Goal: Transaction & Acquisition: Purchase product/service

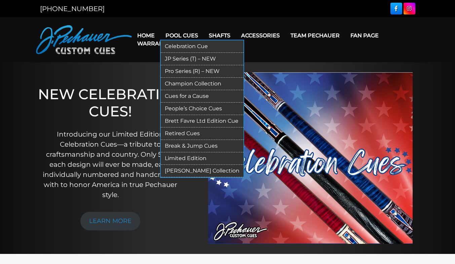
click at [188, 133] on link "Retired Cues" at bounding box center [202, 133] width 83 height 12
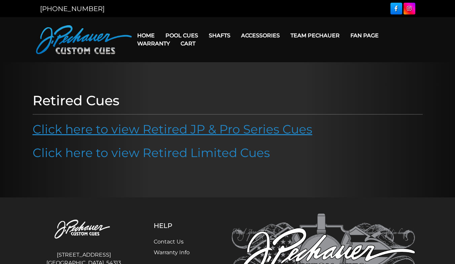
click at [252, 130] on link "Click here to view Retired JP & Pro Series Cues" at bounding box center [173, 129] width 280 height 15
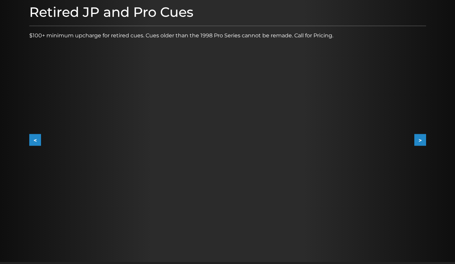
scroll to position [90, 0]
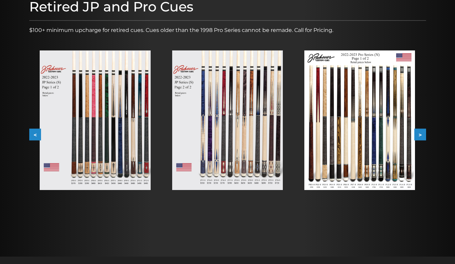
click at [421, 130] on button ">" at bounding box center [420, 135] width 12 height 12
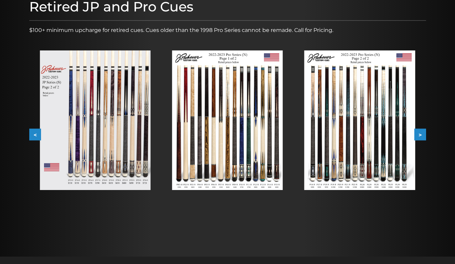
click at [421, 130] on button ">" at bounding box center [420, 135] width 12 height 12
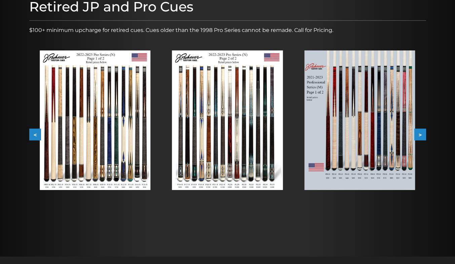
click at [418, 135] on button ">" at bounding box center [420, 135] width 12 height 12
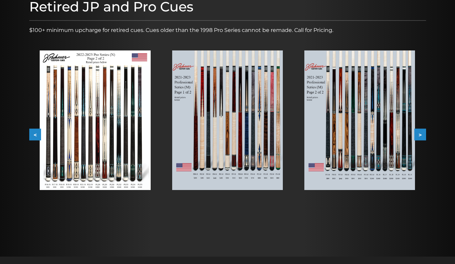
click at [418, 135] on button ">" at bounding box center [420, 135] width 12 height 12
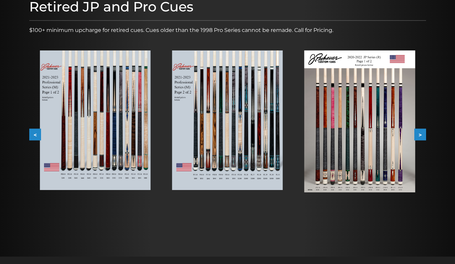
click at [418, 135] on button ">" at bounding box center [420, 135] width 12 height 12
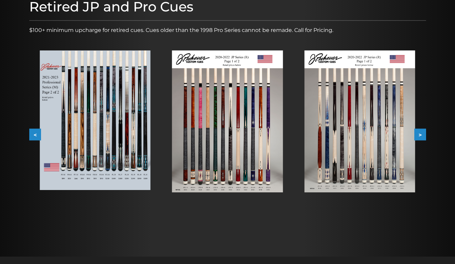
click at [418, 135] on button ">" at bounding box center [420, 135] width 12 height 12
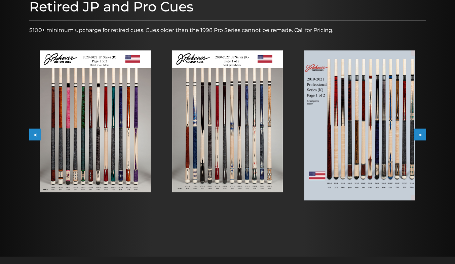
click at [418, 135] on button ">" at bounding box center [420, 135] width 12 height 12
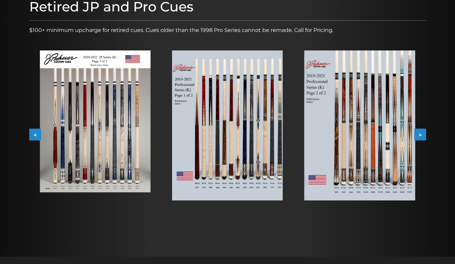
click at [418, 135] on button ">" at bounding box center [420, 135] width 12 height 12
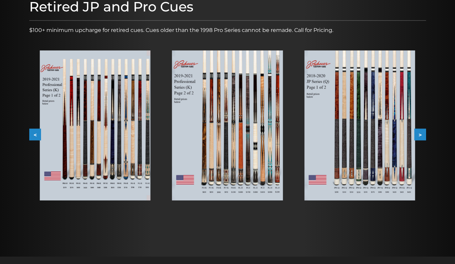
click at [418, 135] on button ">" at bounding box center [420, 135] width 12 height 12
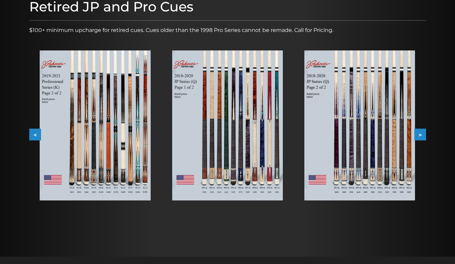
click at [29, 138] on button "<" at bounding box center [35, 135] width 12 height 12
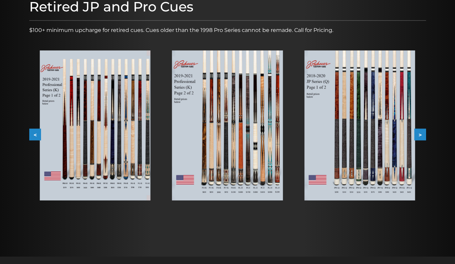
click at [29, 138] on button "<" at bounding box center [35, 135] width 12 height 12
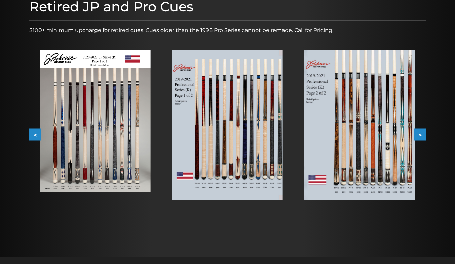
click at [29, 138] on button "<" at bounding box center [35, 135] width 12 height 12
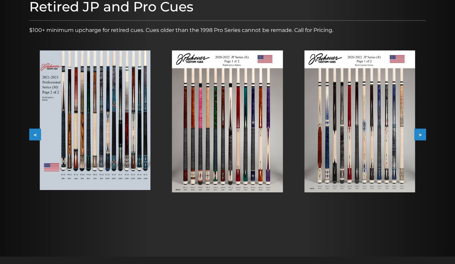
click at [29, 138] on button "<" at bounding box center [35, 135] width 12 height 12
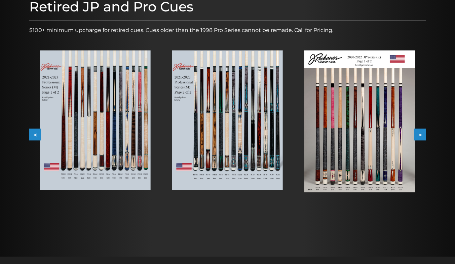
click at [29, 138] on button "<" at bounding box center [35, 135] width 12 height 12
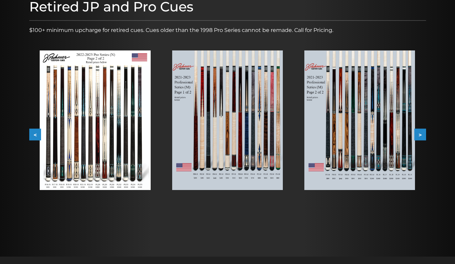
click at [29, 138] on button "<" at bounding box center [35, 135] width 12 height 12
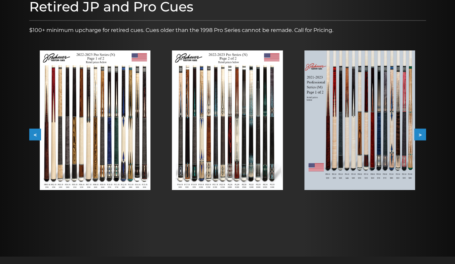
click at [29, 138] on button "<" at bounding box center [35, 135] width 12 height 12
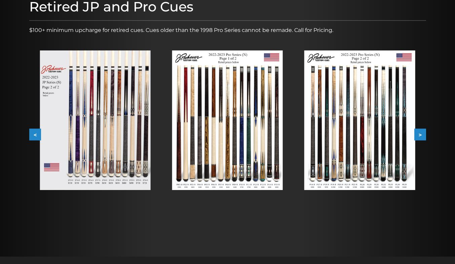
click at [29, 138] on button "<" at bounding box center [35, 135] width 12 height 12
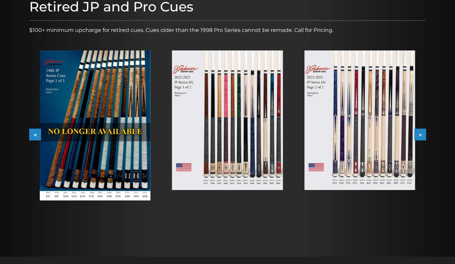
click at [29, 138] on button "<" at bounding box center [35, 135] width 12 height 12
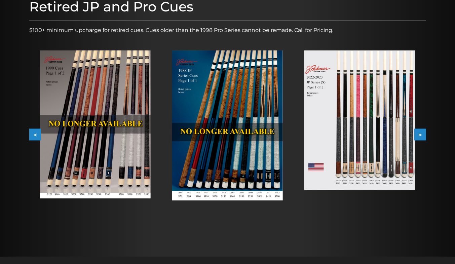
click at [29, 138] on button "<" at bounding box center [35, 135] width 12 height 12
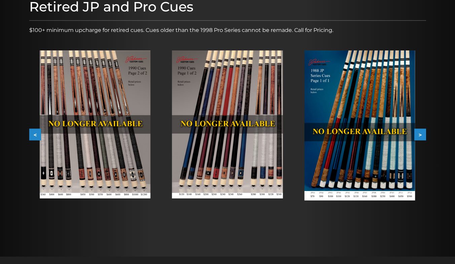
click at [420, 136] on button ">" at bounding box center [420, 135] width 12 height 12
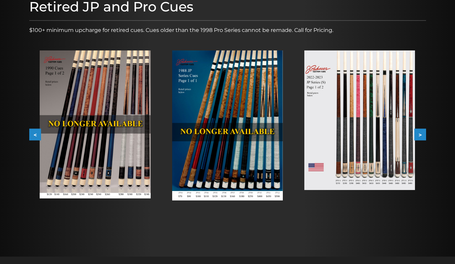
click at [420, 136] on button ">" at bounding box center [420, 135] width 12 height 12
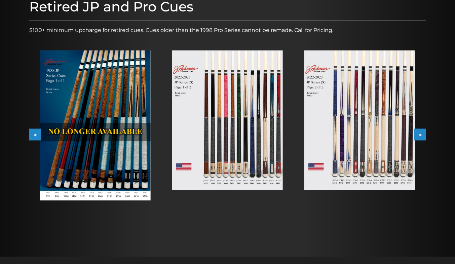
click at [420, 136] on button ">" at bounding box center [420, 135] width 12 height 12
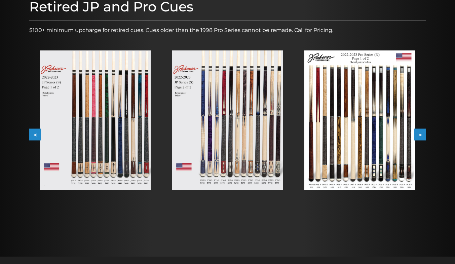
click at [229, 170] on img at bounding box center [227, 120] width 111 height 140
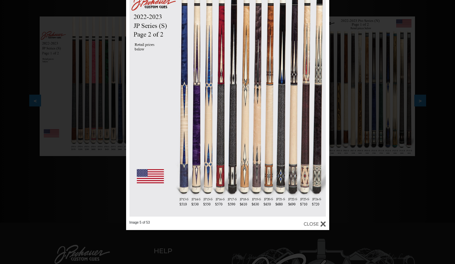
scroll to position [127, 0]
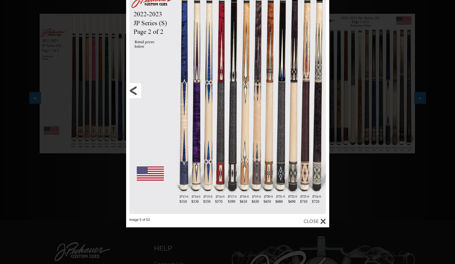
click at [207, 181] on link at bounding box center [171, 90] width 91 height 254
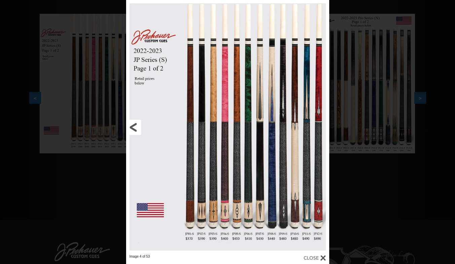
click at [141, 133] on link at bounding box center [171, 127] width 91 height 254
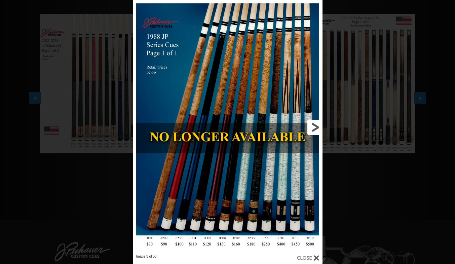
click at [306, 136] on link at bounding box center [279, 127] width 85 height 254
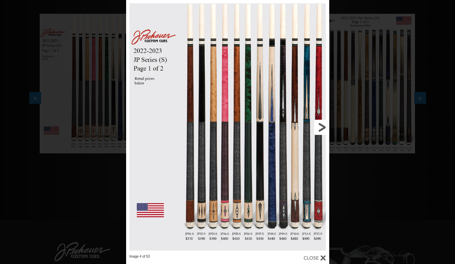
click at [306, 136] on link at bounding box center [283, 127] width 91 height 254
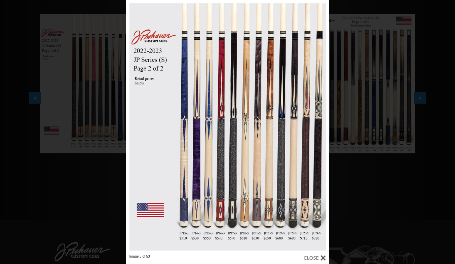
click at [364, 176] on div "Image 5 of 53" at bounding box center [227, 132] width 455 height 264
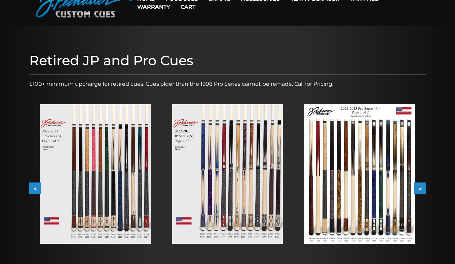
scroll to position [0, 0]
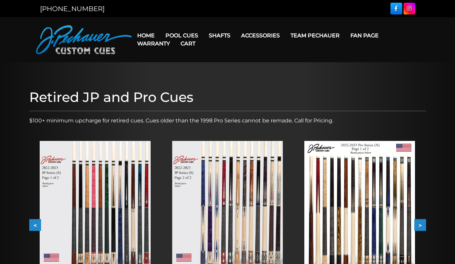
click at [188, 36] on link "Cart" at bounding box center [188, 43] width 26 height 17
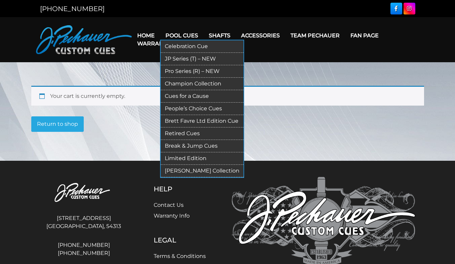
click at [185, 34] on link "Pool Cues" at bounding box center [181, 35] width 43 height 17
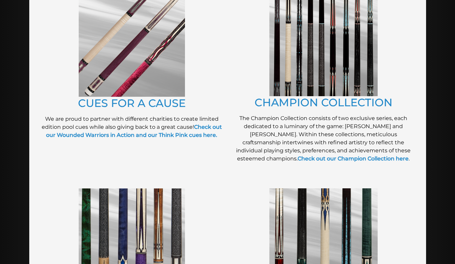
scroll to position [175, 0]
click at [342, 103] on link "CHAMPION COLLECTION" at bounding box center [324, 102] width 138 height 13
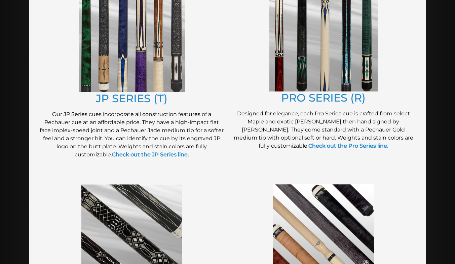
scroll to position [380, 0]
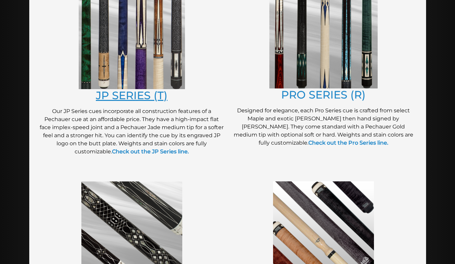
click at [153, 98] on link "JP SERIES (T)" at bounding box center [132, 95] width 72 height 13
click at [304, 100] on link "PRO SERIES (R)" at bounding box center [323, 94] width 84 height 13
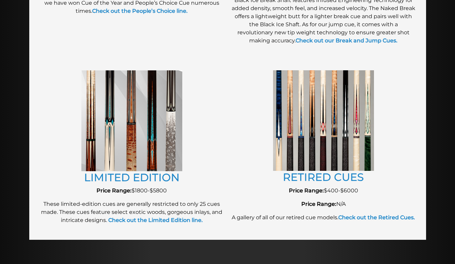
scroll to position [698, 0]
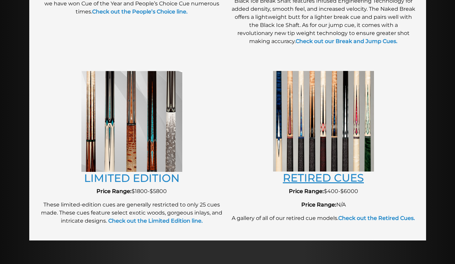
click at [299, 174] on link "RETIRED CUES" at bounding box center [323, 177] width 81 height 13
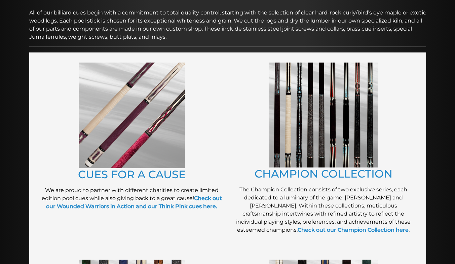
scroll to position [102, 0]
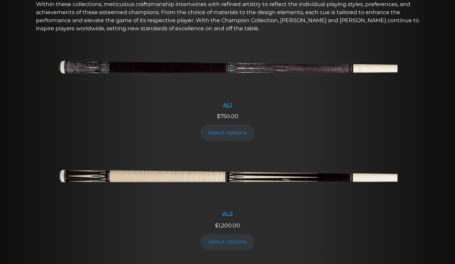
scroll to position [264, 0]
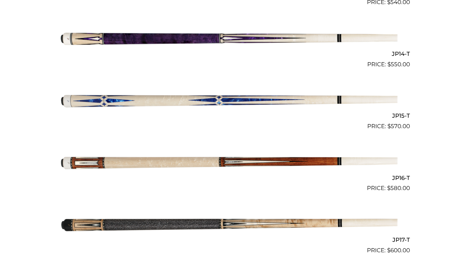
scroll to position [1004, 0]
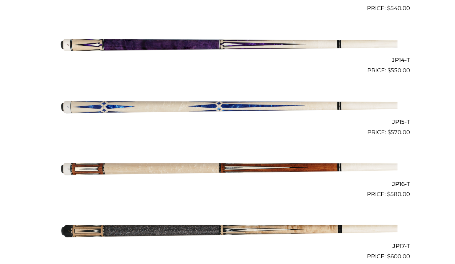
click at [297, 109] on img at bounding box center [228, 106] width 340 height 57
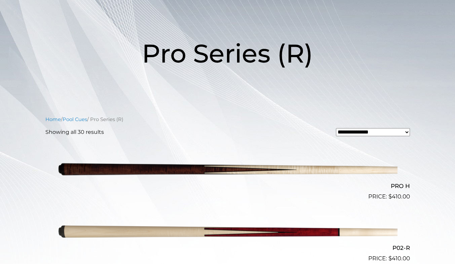
scroll to position [69, 0]
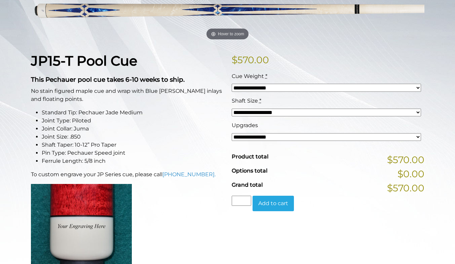
scroll to position [122, 0]
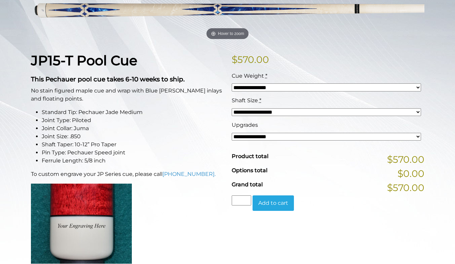
click at [303, 110] on select "**********" at bounding box center [326, 112] width 189 height 8
select select "*****"
click at [232, 108] on select "**********" at bounding box center [326, 112] width 189 height 8
click at [295, 137] on select "**********" at bounding box center [326, 137] width 189 height 8
click at [232, 133] on select "**********" at bounding box center [326, 137] width 189 height 8
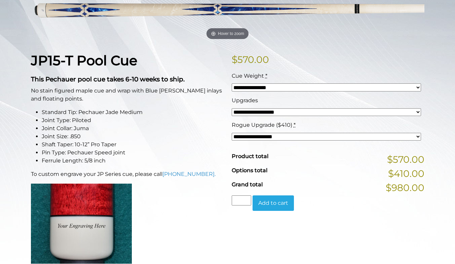
click at [303, 137] on select "**********" at bounding box center [326, 137] width 189 height 8
click at [322, 130] on div "**********" at bounding box center [326, 133] width 193 height 25
click at [322, 113] on select "**********" at bounding box center [326, 112] width 189 height 8
click at [232, 108] on select "**********" at bounding box center [326, 112] width 189 height 8
click at [313, 140] on select "**********" at bounding box center [326, 137] width 189 height 8
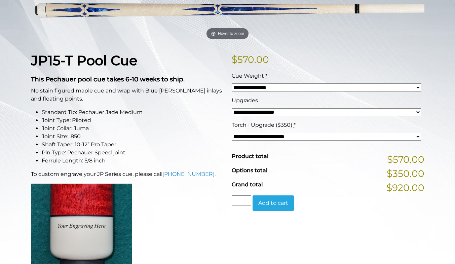
click at [313, 140] on select "**********" at bounding box center [326, 137] width 189 height 8
click at [310, 135] on select "**********" at bounding box center [326, 137] width 189 height 8
click at [307, 114] on select "**********" at bounding box center [326, 112] width 189 height 8
click at [232, 108] on select "**********" at bounding box center [326, 112] width 189 height 8
click at [302, 136] on select "**********" at bounding box center [326, 137] width 189 height 8
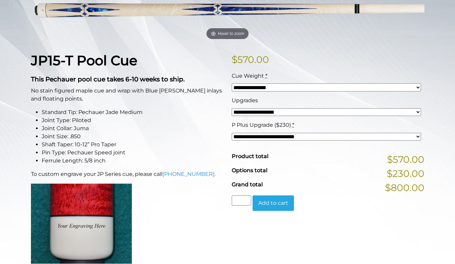
click at [309, 226] on div "**********" at bounding box center [328, 220] width 201 height 337
click at [313, 114] on select "**********" at bounding box center [326, 112] width 189 height 8
select select "*****"
click at [232, 108] on select "**********" at bounding box center [326, 112] width 189 height 8
click at [307, 138] on select "**********" at bounding box center [326, 137] width 189 height 8
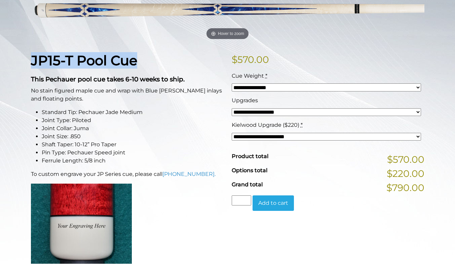
drag, startPoint x: 34, startPoint y: 61, endPoint x: 143, endPoint y: 58, distance: 109.3
click at [143, 58] on h1 "JP15-T Pool Cue" at bounding box center [127, 60] width 193 height 16
copy strong "JP15-T Pool Cue"
drag, startPoint x: 143, startPoint y: 58, endPoint x: 118, endPoint y: 62, distance: 25.5
click at [118, 62] on strong "JP15-T Pool Cue" at bounding box center [84, 60] width 106 height 16
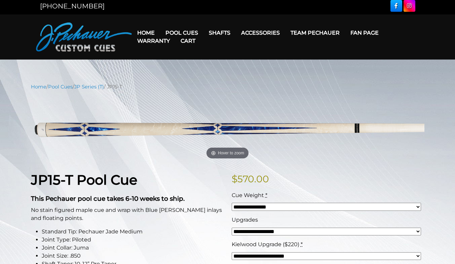
scroll to position [0, 0]
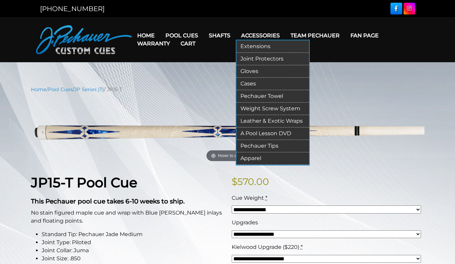
click at [259, 45] on link "Extensions" at bounding box center [272, 46] width 73 height 12
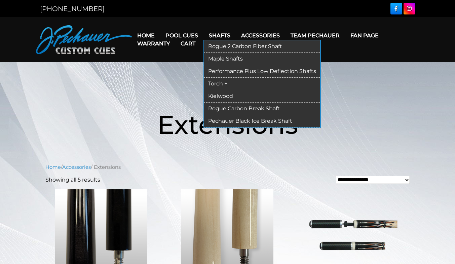
click at [230, 83] on link "Torch +" at bounding box center [262, 84] width 116 height 12
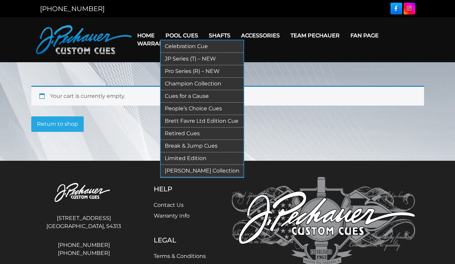
click at [184, 32] on link "Pool Cues" at bounding box center [181, 35] width 43 height 17
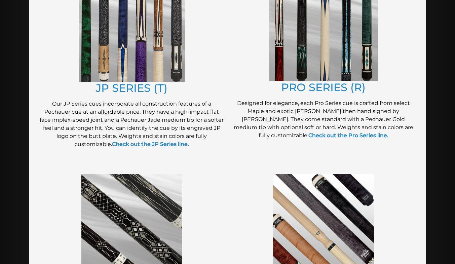
scroll to position [388, 0]
click at [144, 87] on link "JP SERIES (T)" at bounding box center [132, 87] width 72 height 13
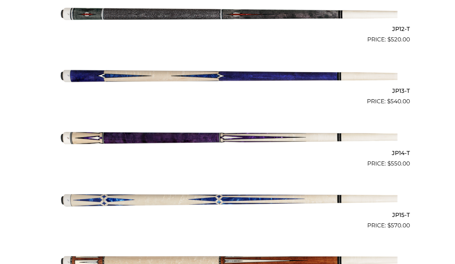
scroll to position [943, 0]
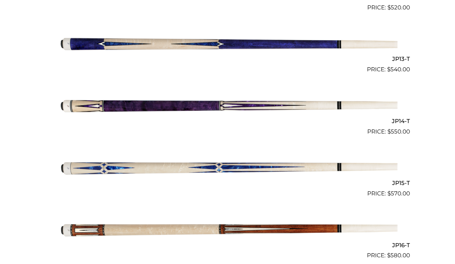
click at [319, 168] on img at bounding box center [228, 167] width 340 height 57
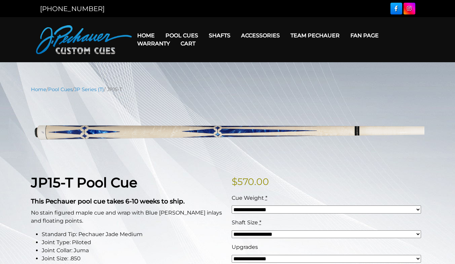
click at [356, 180] on p "$ 570.00" at bounding box center [328, 182] width 193 height 14
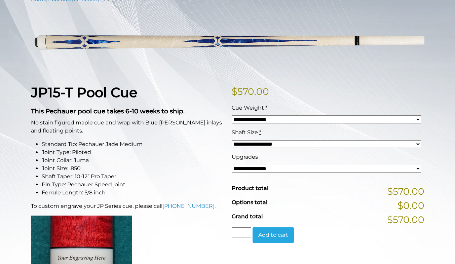
scroll to position [90, 0]
click at [290, 145] on select "**********" at bounding box center [326, 145] width 189 height 8
click at [288, 171] on select "**********" at bounding box center [326, 169] width 189 height 8
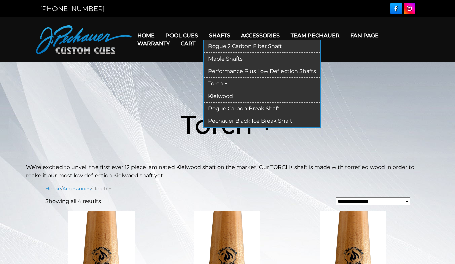
click at [225, 95] on link "Kielwood" at bounding box center [262, 96] width 116 height 12
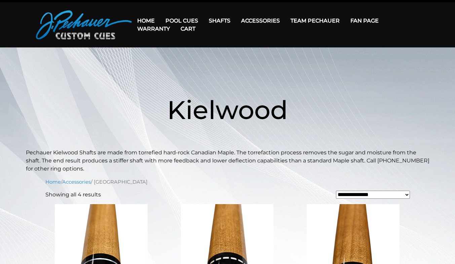
scroll to position [13, 0]
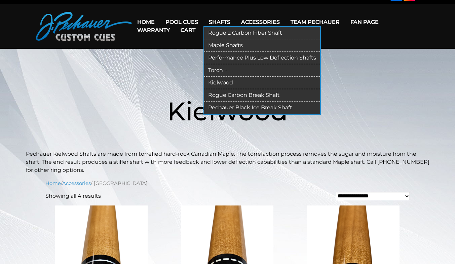
click at [235, 60] on link "Performance Plus Low Deflection Shafts" at bounding box center [262, 58] width 116 height 12
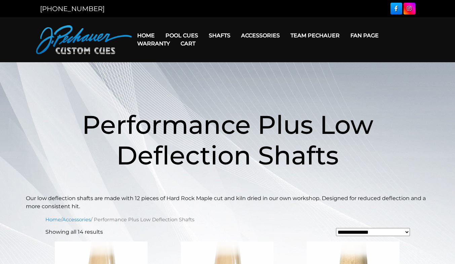
click at [235, 60] on header "MENU Home Pool Cues Celebration Cue JP Series (T) – NEW Pro Series (R) – NEW Ch…" at bounding box center [227, 39] width 455 height 45
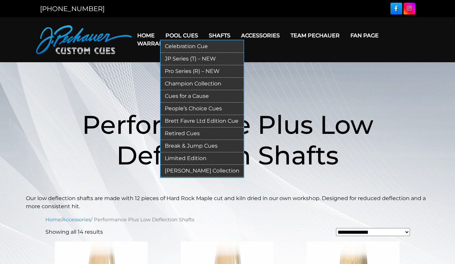
click at [223, 57] on link "JP Series (T) – NEW" at bounding box center [202, 59] width 83 height 12
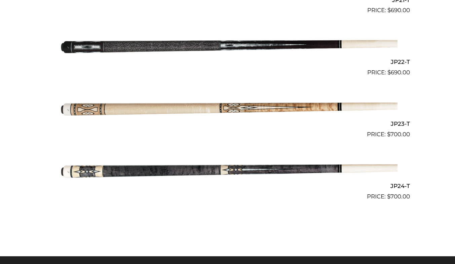
scroll to position [1498, 0]
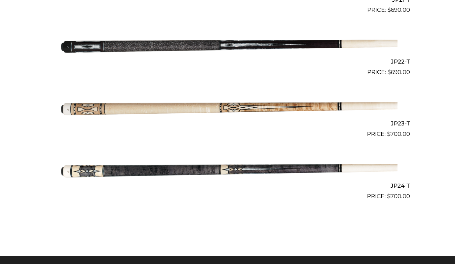
click at [297, 173] on img at bounding box center [228, 169] width 340 height 57
click at [194, 112] on img at bounding box center [228, 107] width 340 height 57
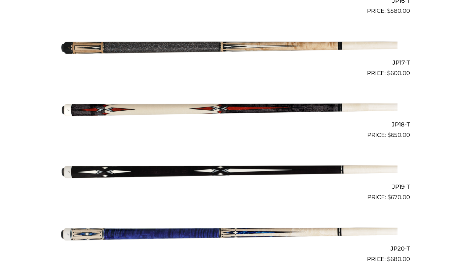
scroll to position [1187, 0]
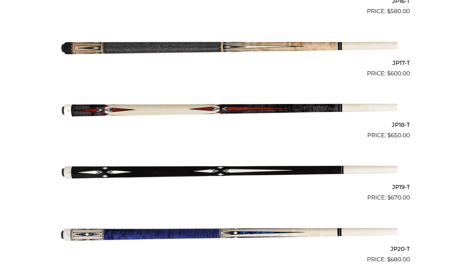
click at [219, 109] on img at bounding box center [228, 109] width 340 height 57
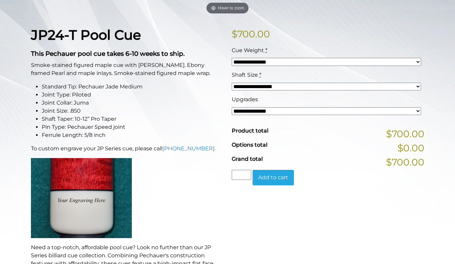
scroll to position [126, 0]
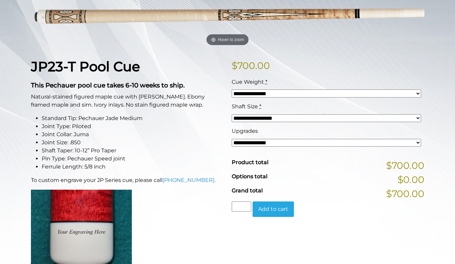
scroll to position [115, 0]
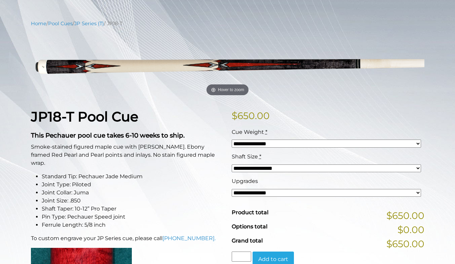
scroll to position [67, 0]
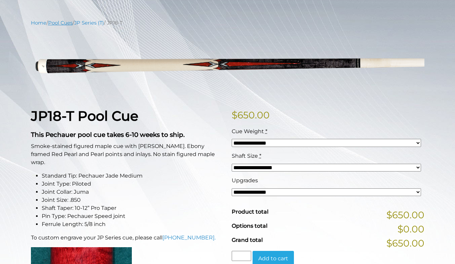
click at [61, 22] on link "Pool Cues" at bounding box center [60, 23] width 25 height 6
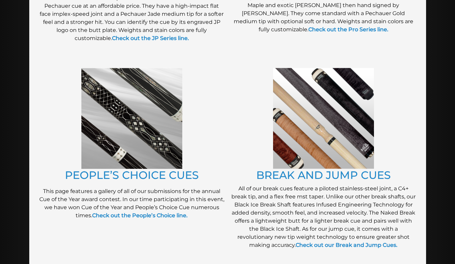
scroll to position [504, 0]
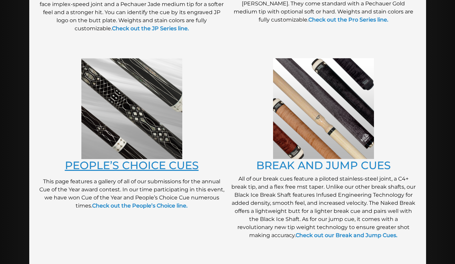
click at [177, 162] on link "PEOPLE’S CHOICE CUES" at bounding box center [132, 165] width 134 height 13
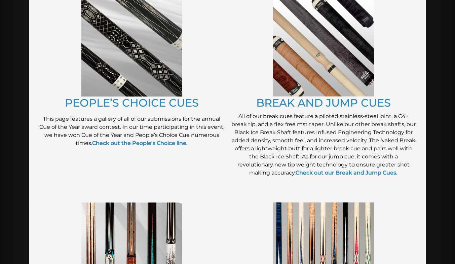
scroll to position [568, 0]
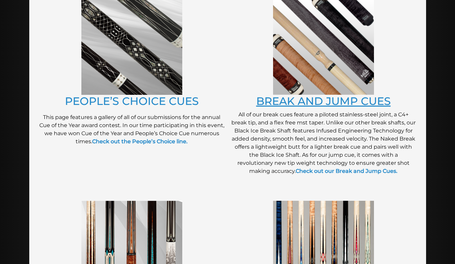
click at [286, 103] on link "BREAK AND JUMP CUES" at bounding box center [323, 101] width 135 height 13
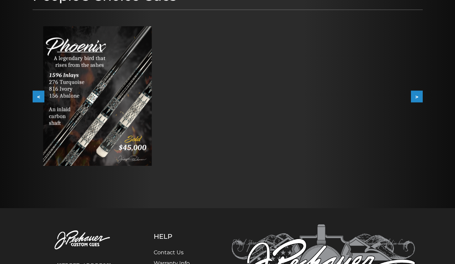
scroll to position [105, 0]
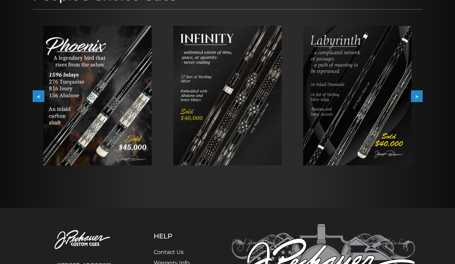
click at [272, 95] on img at bounding box center [227, 96] width 109 height 140
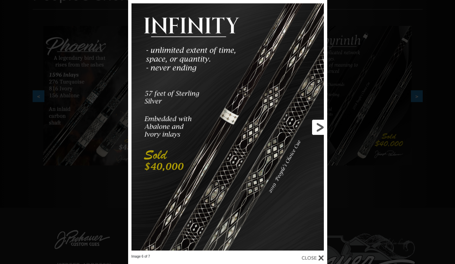
click at [317, 128] on link at bounding box center [281, 127] width 89 height 254
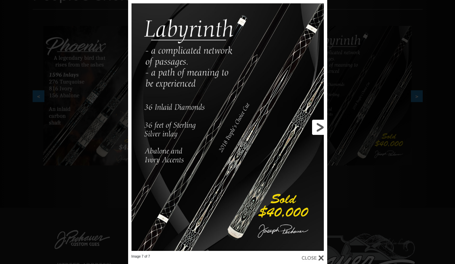
click at [317, 128] on link at bounding box center [281, 127] width 89 height 254
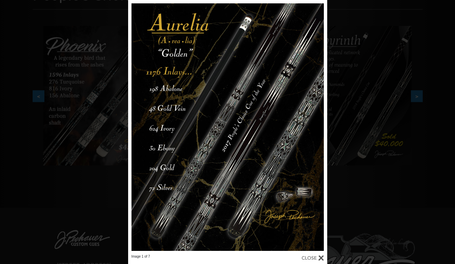
click at [353, 99] on div "Image 1 of 7" at bounding box center [227, 132] width 455 height 264
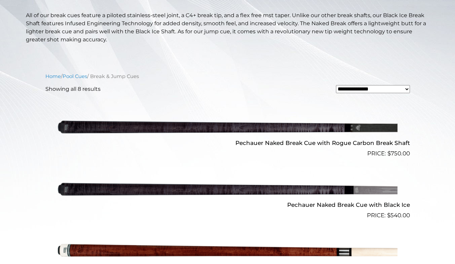
scroll to position [150, 0]
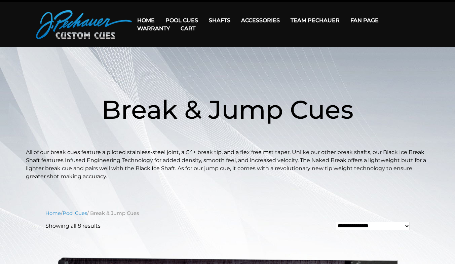
scroll to position [0, 0]
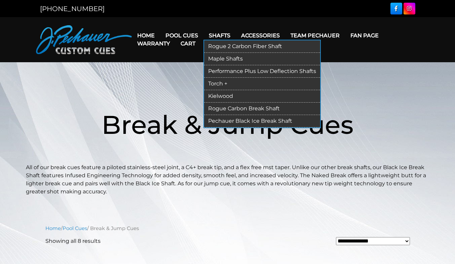
click at [216, 84] on link "Torch +" at bounding box center [262, 84] width 116 height 12
